Goal: Task Accomplishment & Management: Manage account settings

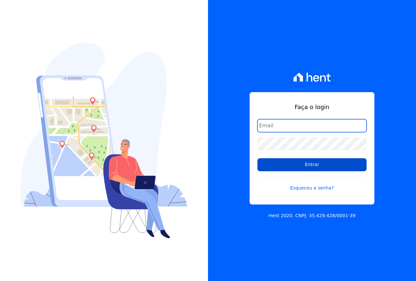
type input "[EMAIL_ADDRESS][DOMAIN_NAME]"
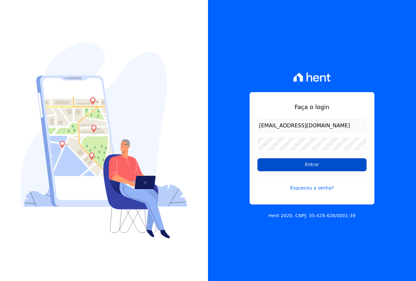
click at [281, 162] on input "Entrar" at bounding box center [311, 164] width 109 height 13
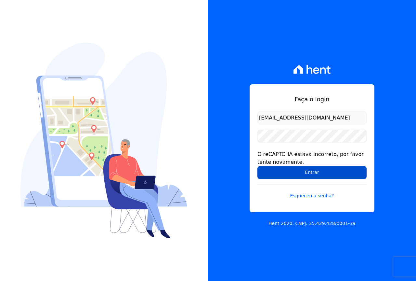
click at [333, 173] on input "Entrar" at bounding box center [311, 172] width 109 height 13
